Goal: Information Seeking & Learning: Learn about a topic

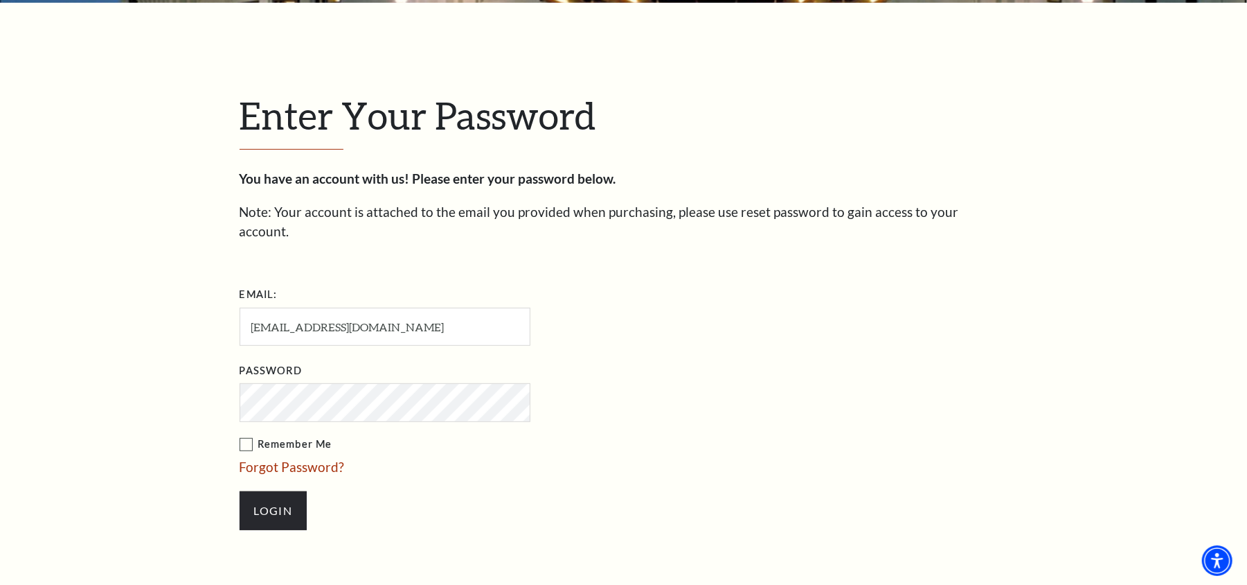
click at [240, 491] on input "Login" at bounding box center [273, 510] width 67 height 39
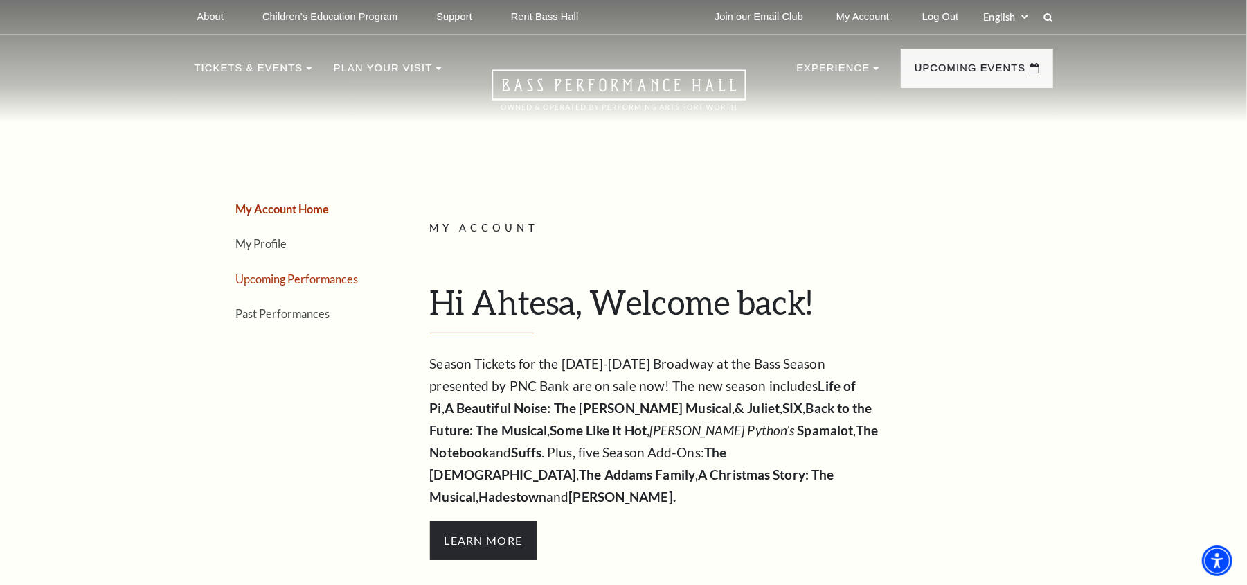
click at [321, 281] on link "Upcoming Performances" at bounding box center [297, 278] width 123 height 13
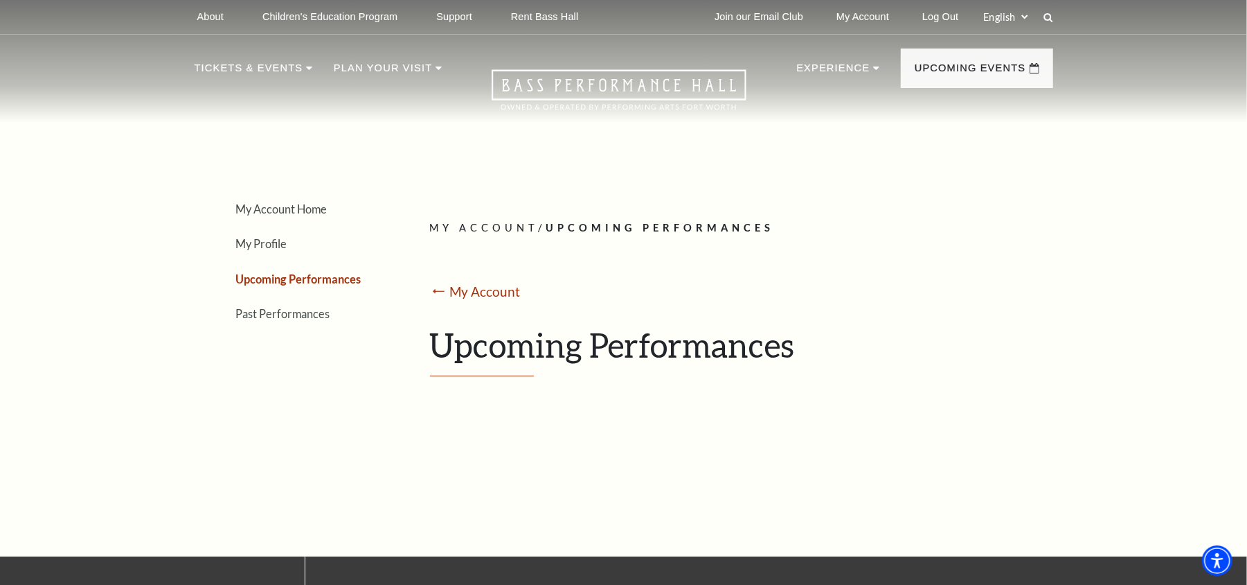
click at [327, 276] on link "Upcoming Performances" at bounding box center [298, 278] width 125 height 13
click at [328, 276] on link "Upcoming Performances" at bounding box center [298, 278] width 125 height 13
click at [300, 283] on link "Upcoming Performances" at bounding box center [298, 278] width 125 height 13
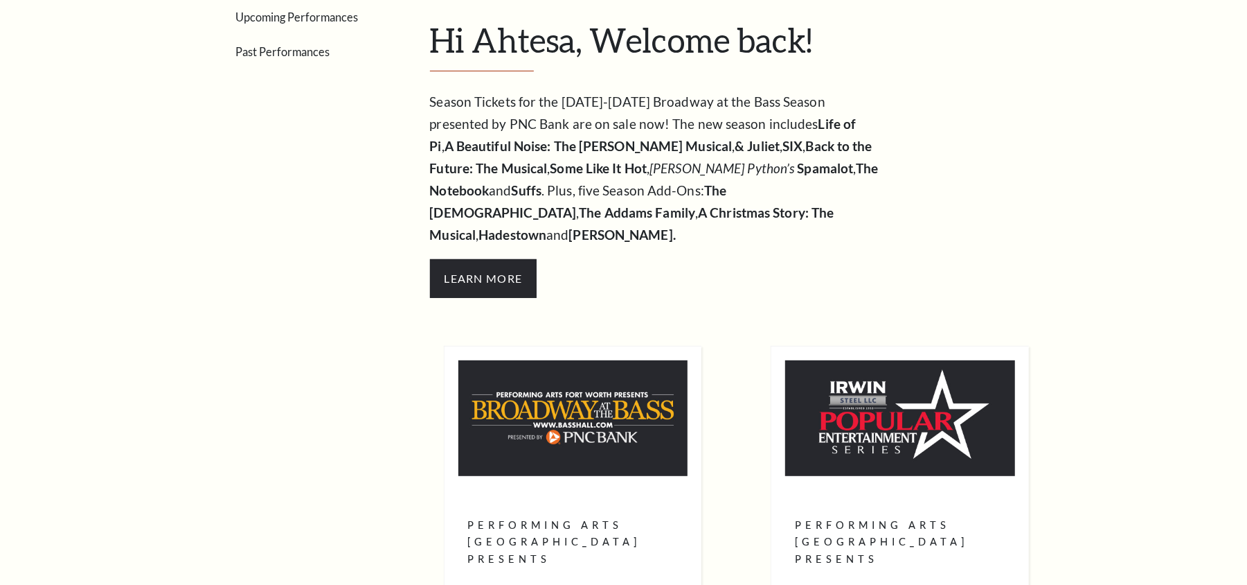
scroll to position [92, 0]
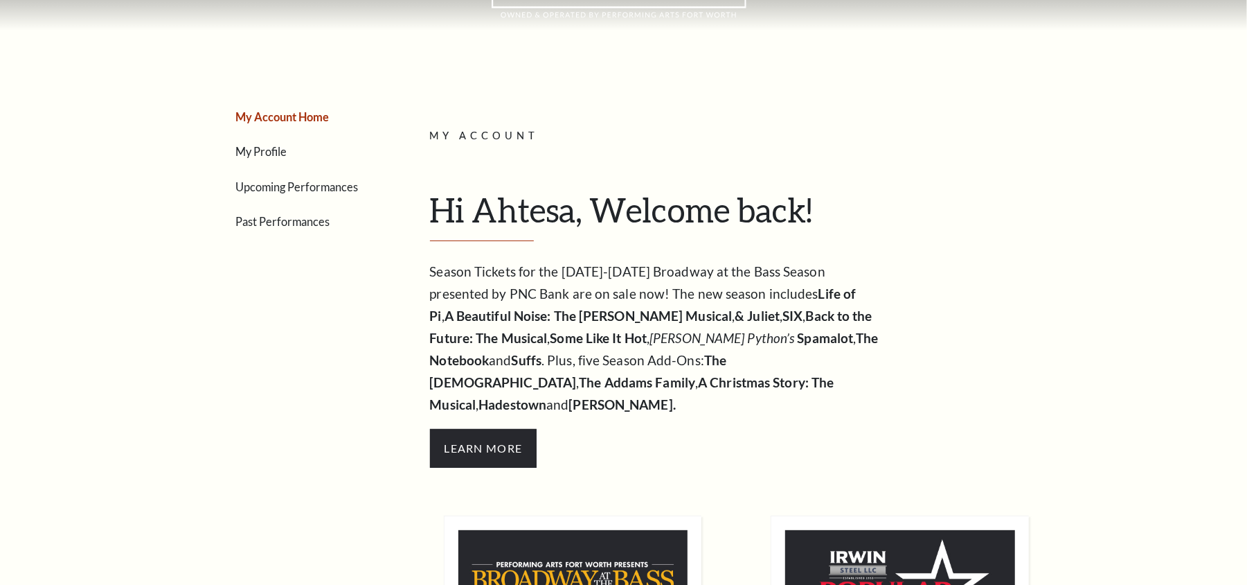
click at [337, 186] on link "Upcoming Performances" at bounding box center [297, 186] width 123 height 13
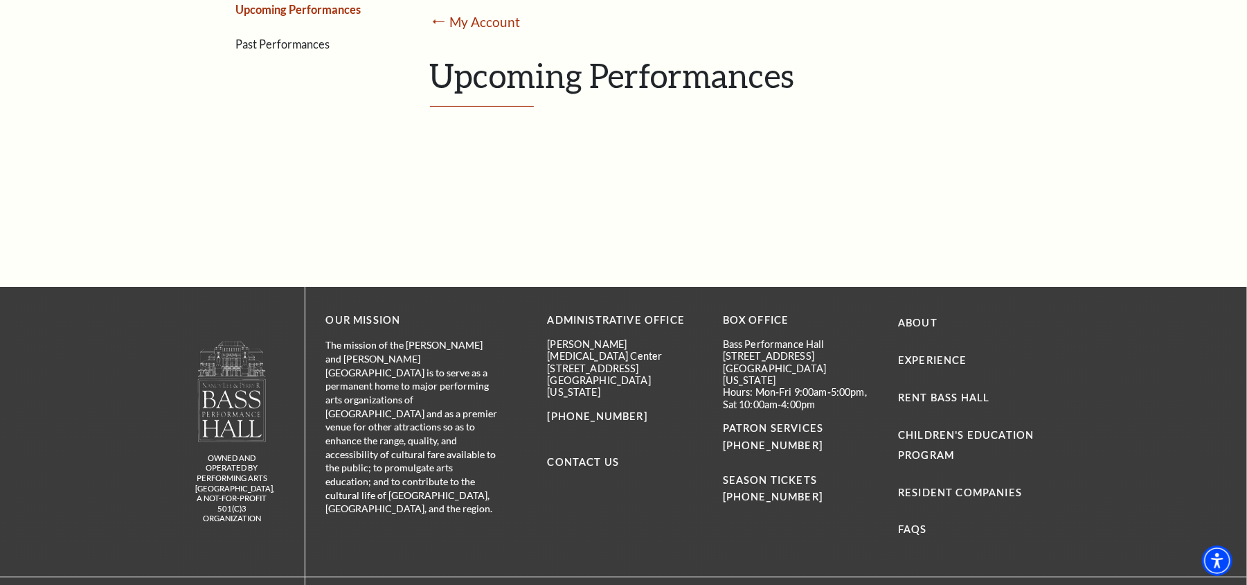
scroll to position [277, 0]
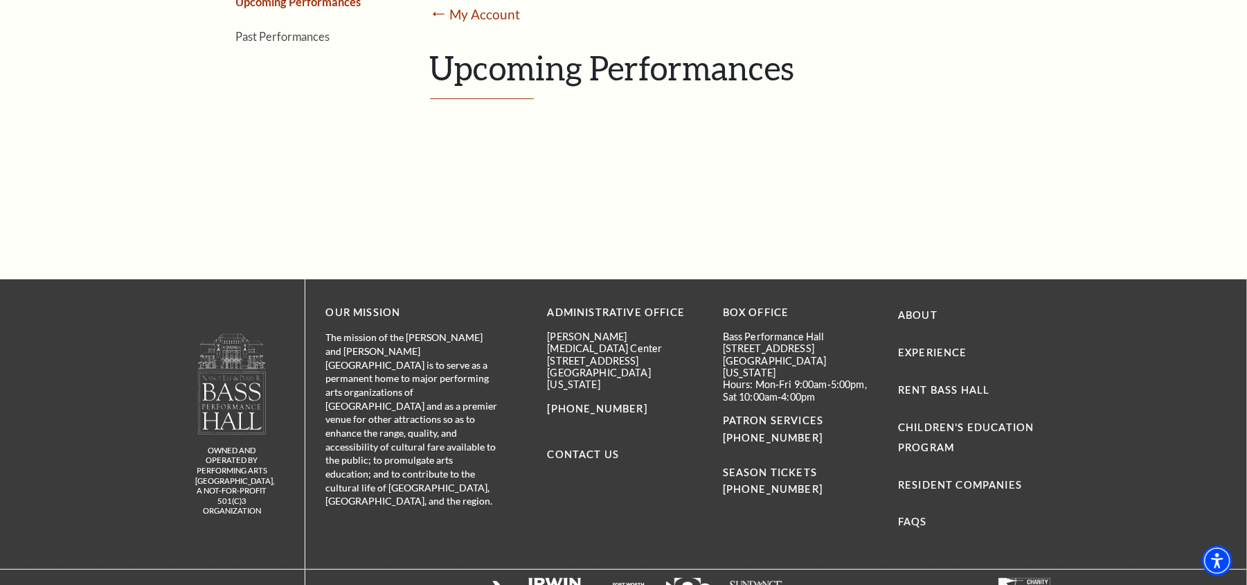
click at [500, 249] on div "My Account Home My Profile Upcoming Performances Past Performances Loading... M…" at bounding box center [624, 20] width 887 height 517
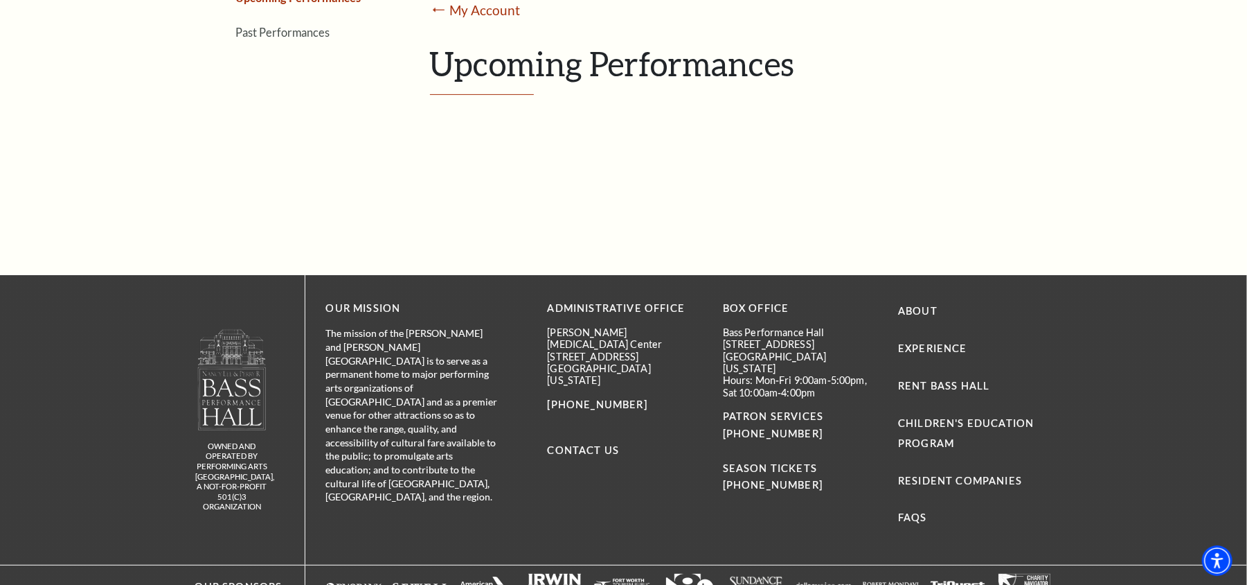
scroll to position [92, 0]
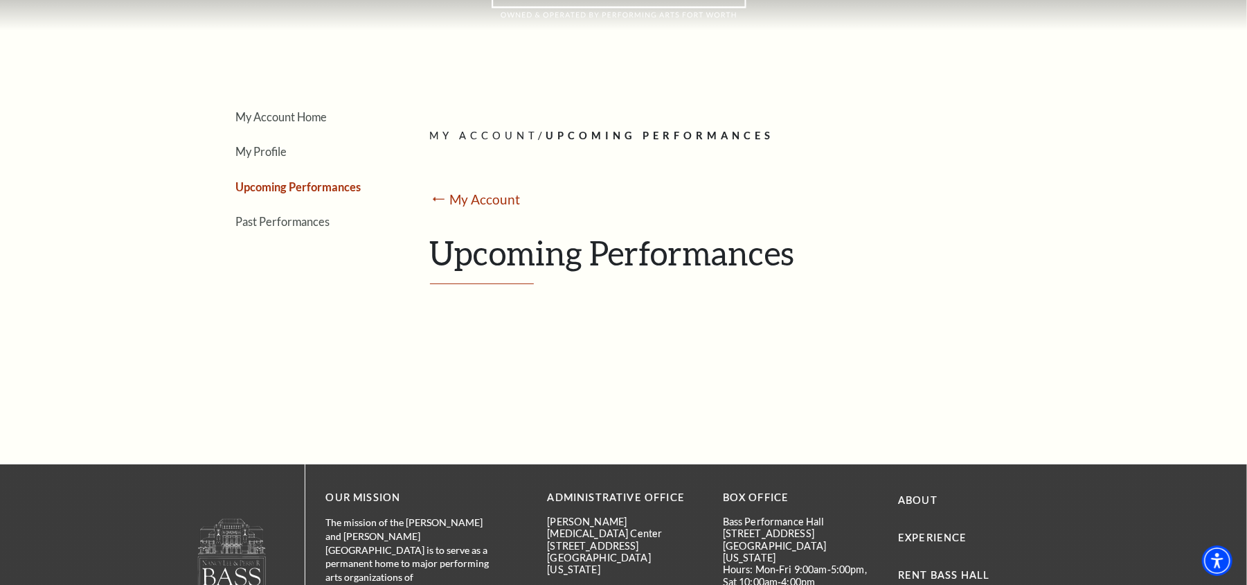
drag, startPoint x: 542, startPoint y: 273, endPoint x: 445, endPoint y: 249, distance: 99.8
click at [542, 273] on h1 "Upcoming Performances" at bounding box center [736, 258] width 613 height 51
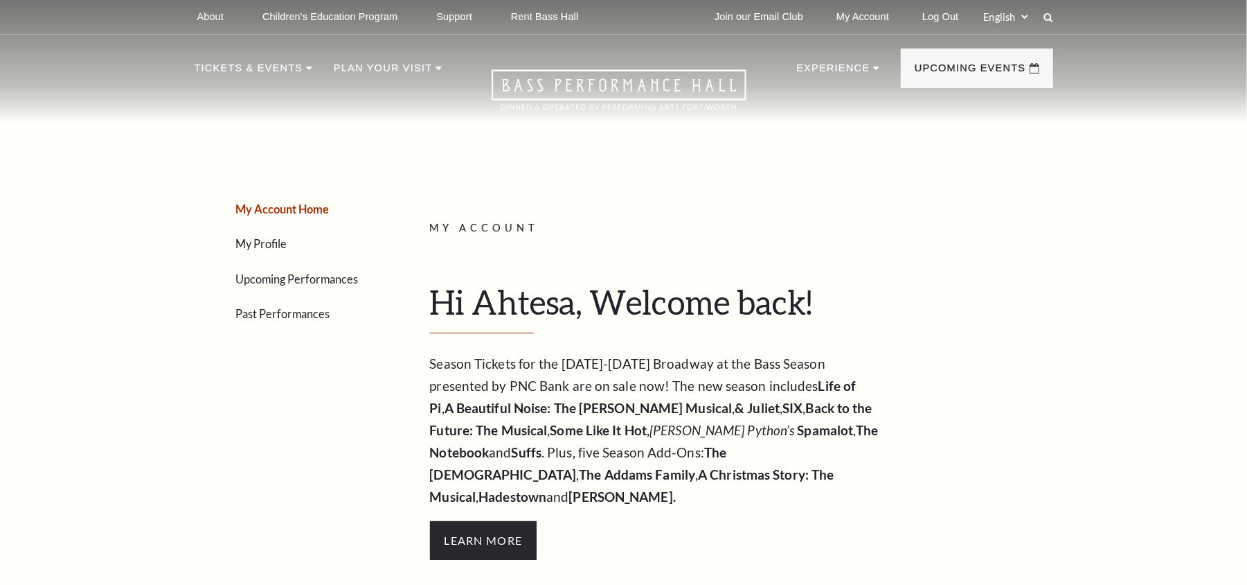
click at [338, 281] on link "Upcoming Performances" at bounding box center [297, 278] width 123 height 13
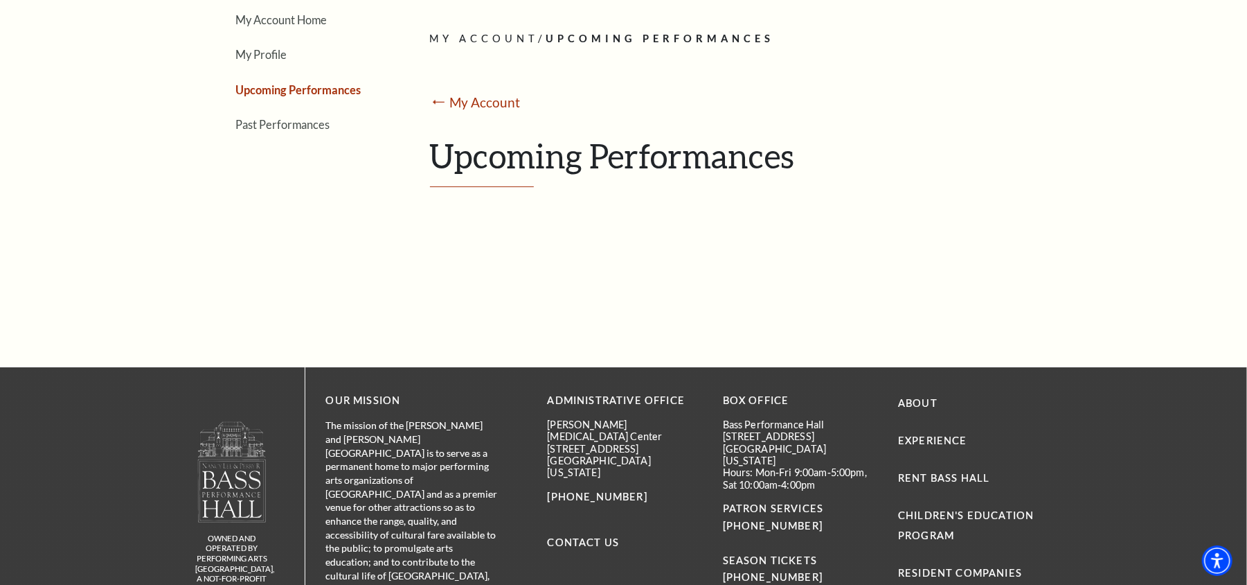
scroll to position [97, 0]
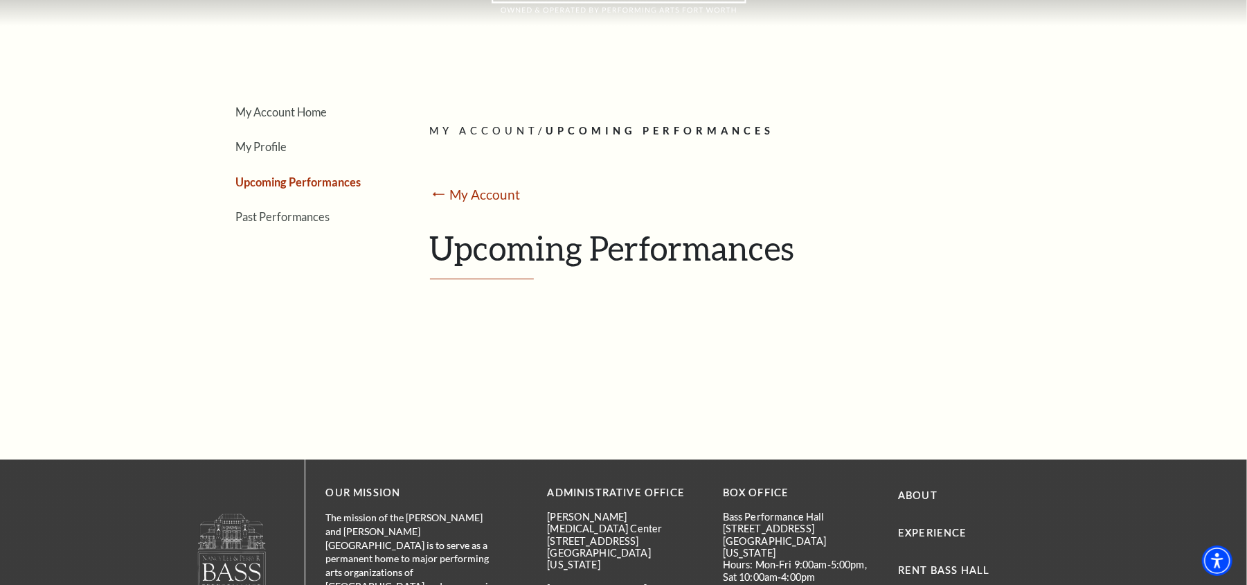
click at [1011, 114] on div "Loading... My Account / Upcoming Performances ⭠ My Account Upcoming Performances" at bounding box center [737, 201] width 634 height 337
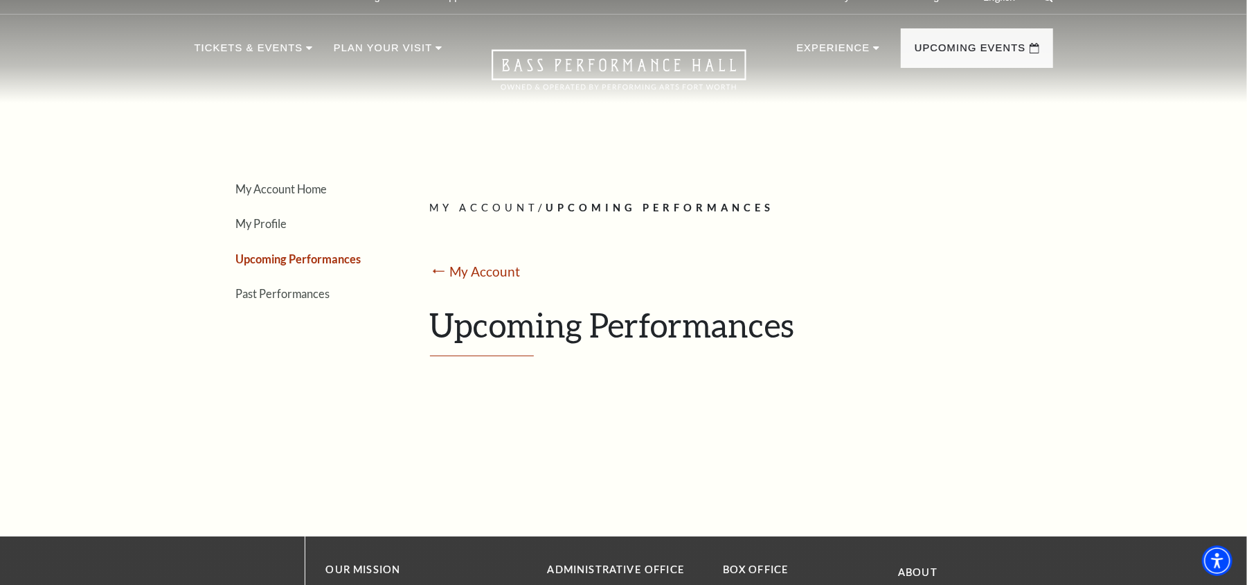
scroll to position [0, 0]
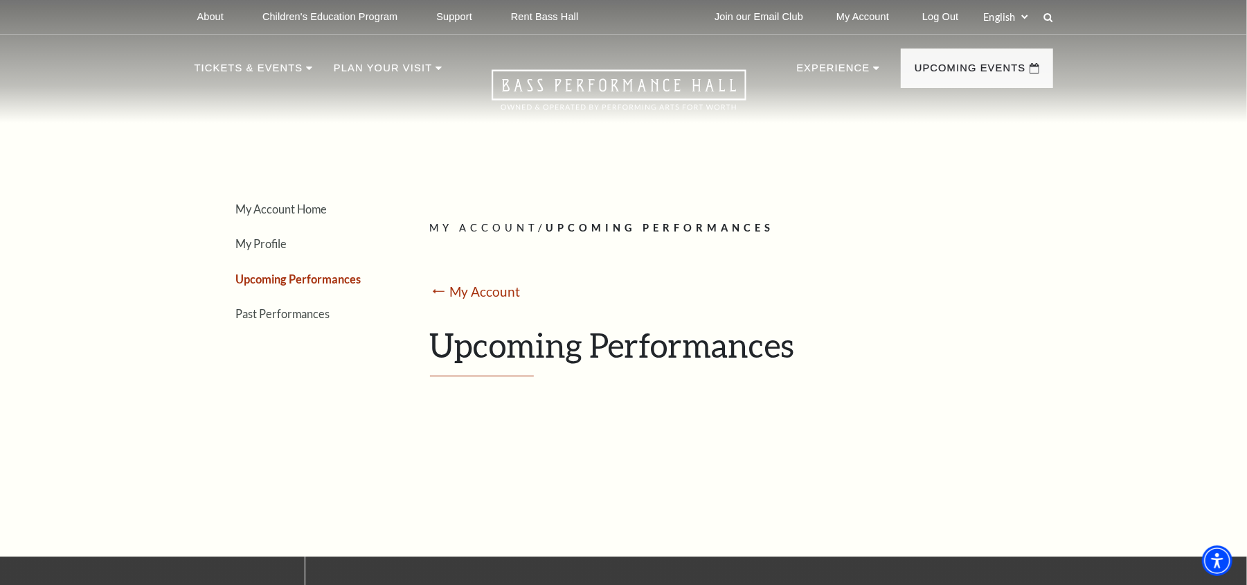
click at [1029, 259] on div "My Account / Upcoming Performances ⭠ My Account Upcoming Performances" at bounding box center [736, 298] width 613 height 157
drag, startPoint x: 659, startPoint y: 377, endPoint x: 486, endPoint y: 455, distance: 190.7
click at [659, 383] on div "Loading... My Account / Upcoming Performances ⭠ My Account Upcoming Performances" at bounding box center [737, 298] width 634 height 337
drag, startPoint x: 486, startPoint y: 455, endPoint x: 867, endPoint y: 485, distance: 382.8
click at [486, 458] on div "Loading... My Account / Upcoming Performances ⭠ My Account Upcoming Performances" at bounding box center [737, 298] width 634 height 337
